Goal: Navigation & Orientation: Understand site structure

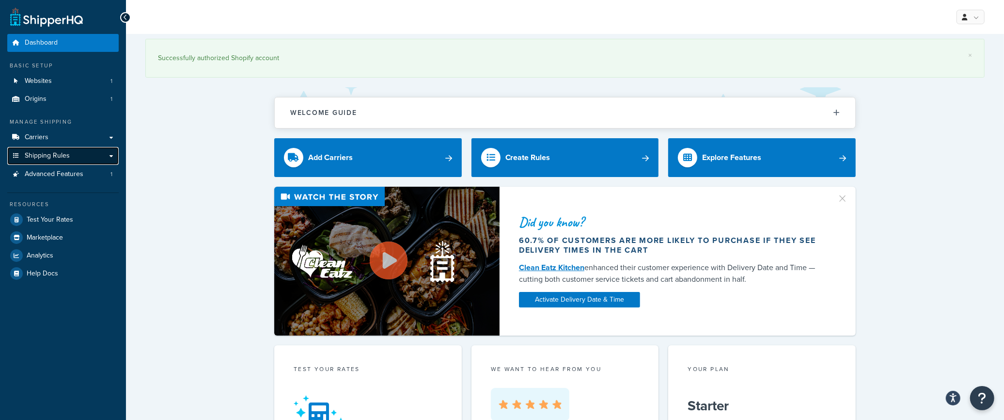
click at [97, 155] on link "Shipping Rules" at bounding box center [62, 156] width 111 height 18
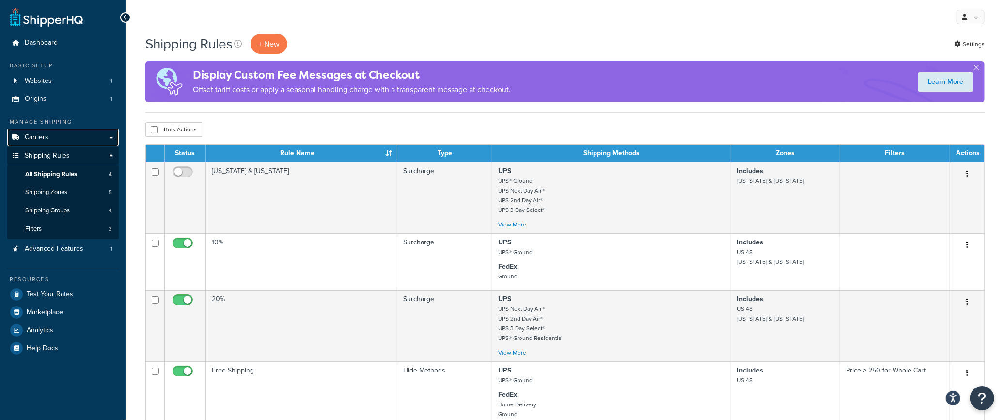
click at [60, 130] on link "Carriers" at bounding box center [62, 137] width 111 height 18
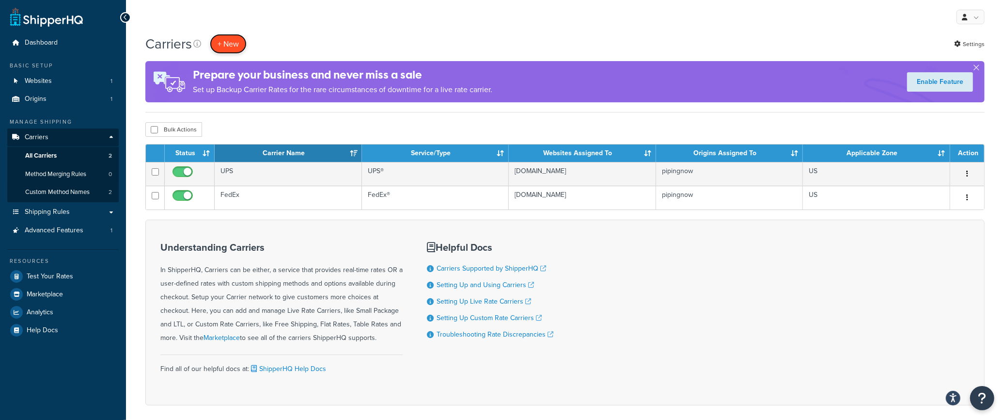
click at [219, 43] on button "+ New" at bounding box center [228, 44] width 37 height 20
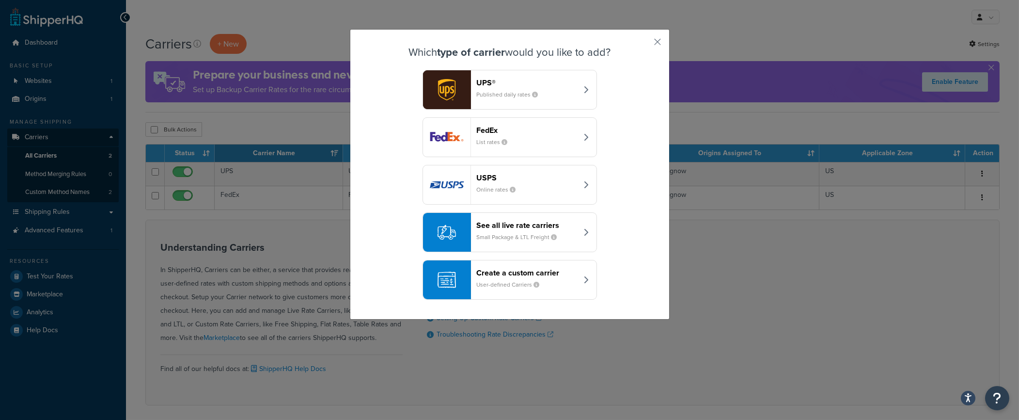
click at [758, 174] on div "Which type of carrier would you like to add? UPS® Published daily rates FedEx L…" at bounding box center [509, 210] width 1019 height 420
click at [653, 33] on div "Which type of carrier would you like to add? UPS® Published daily rates FedEx L…" at bounding box center [510, 174] width 320 height 290
click at [645, 44] on button "button" at bounding box center [643, 45] width 2 height 2
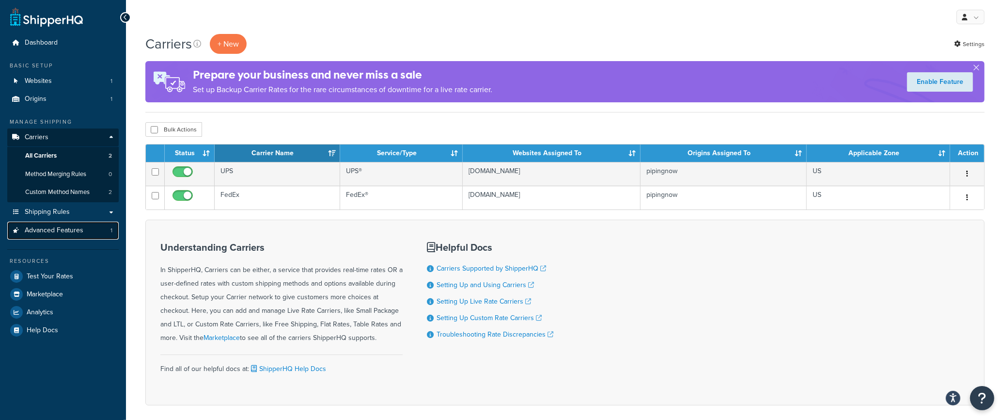
click at [71, 233] on span "Advanced Features" at bounding box center [54, 230] width 59 height 8
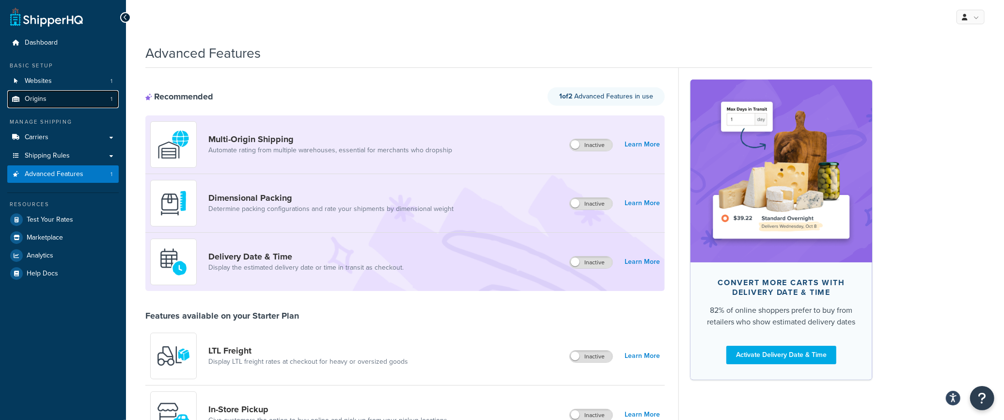
click at [85, 99] on link "Origins 1" at bounding box center [62, 99] width 111 height 18
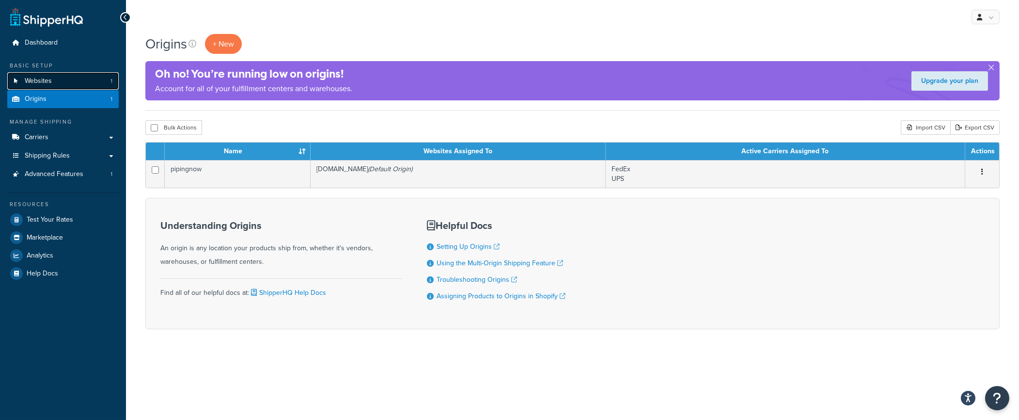
click at [60, 75] on link "Websites 1" at bounding box center [62, 81] width 111 height 18
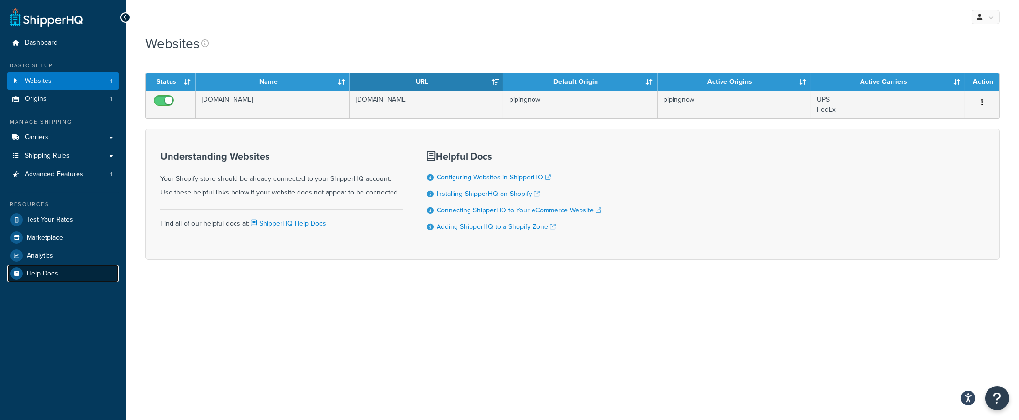
click at [64, 275] on link "Help Docs" at bounding box center [62, 273] width 111 height 17
click at [62, 135] on link "Carriers" at bounding box center [62, 137] width 111 height 18
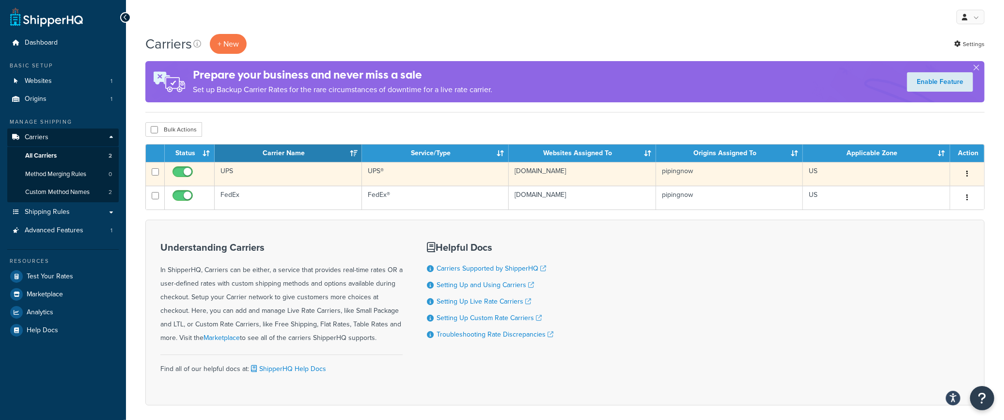
scroll to position [46, 0]
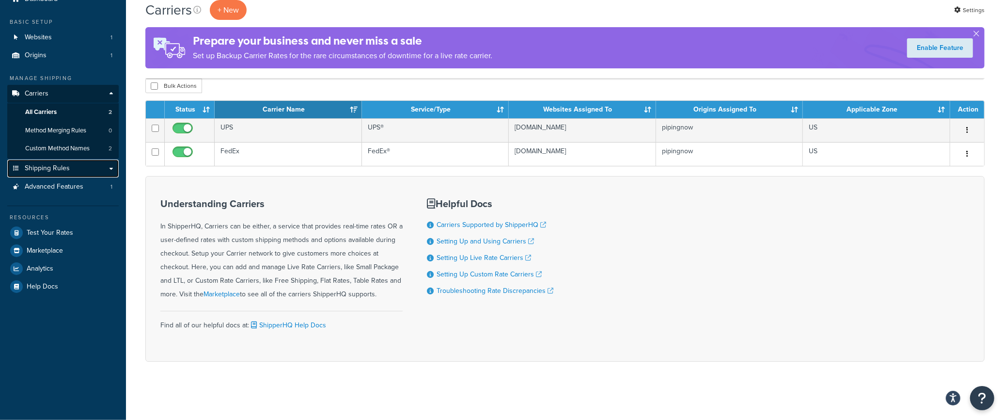
click at [67, 167] on span "Shipping Rules" at bounding box center [47, 168] width 45 height 8
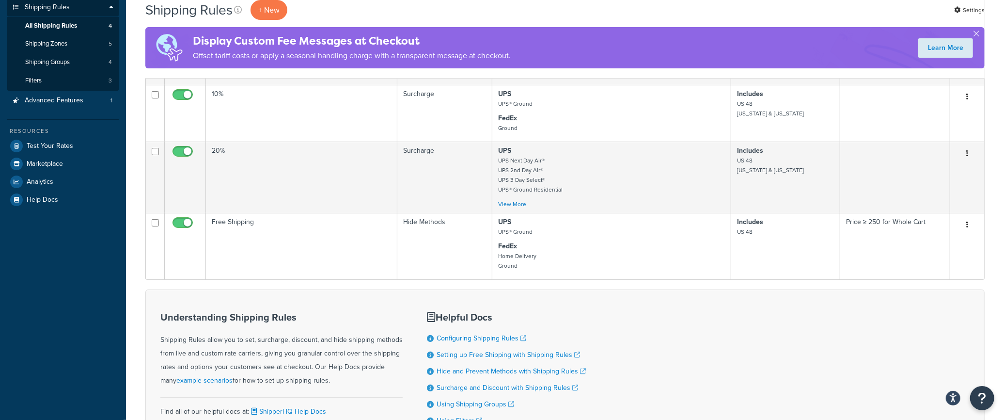
scroll to position [252, 0]
